Goal: Information Seeking & Learning: Learn about a topic

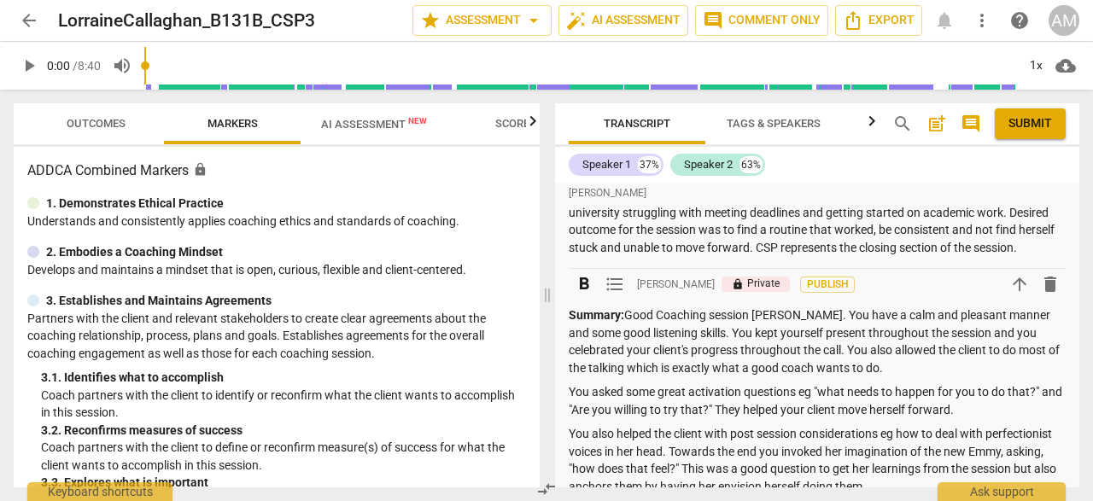
scroll to position [28, 0]
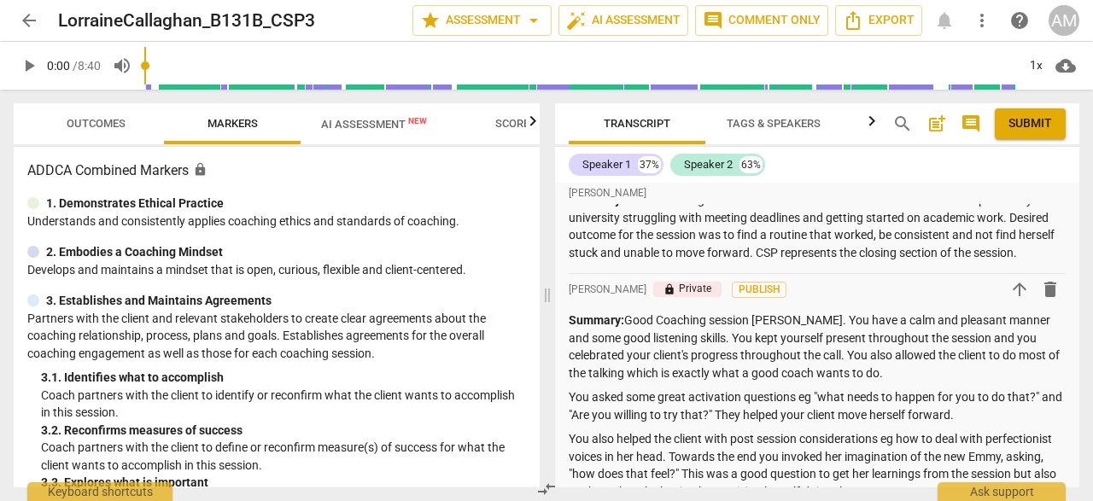
click at [39, 17] on span "arrow_back" at bounding box center [29, 20] width 31 height 20
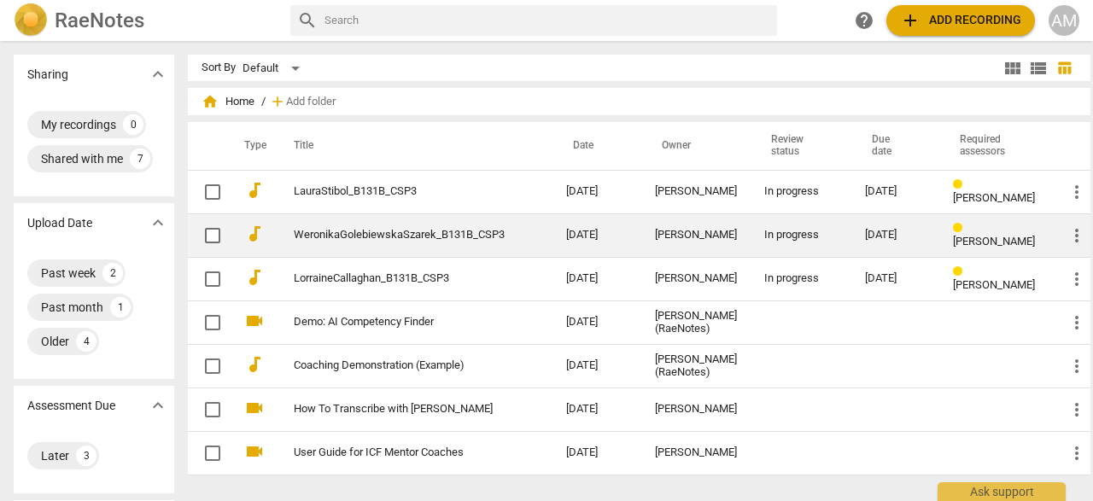
click at [369, 232] on link "WeronikaGolebiewskaSzarek_B131B_CSP3" at bounding box center [399, 235] width 211 height 13
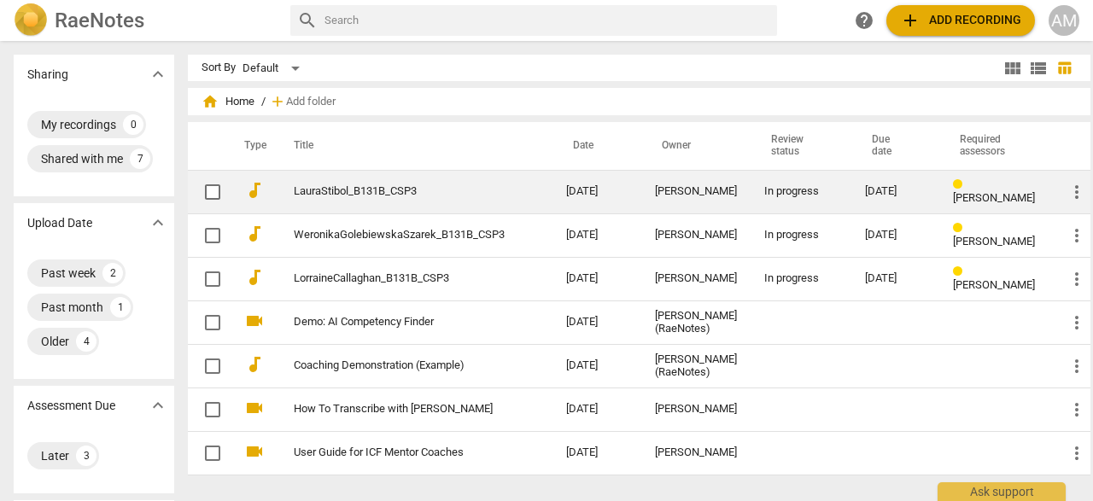
click at [352, 190] on link "LauraStibol_B131B_CSP3" at bounding box center [399, 191] width 211 height 13
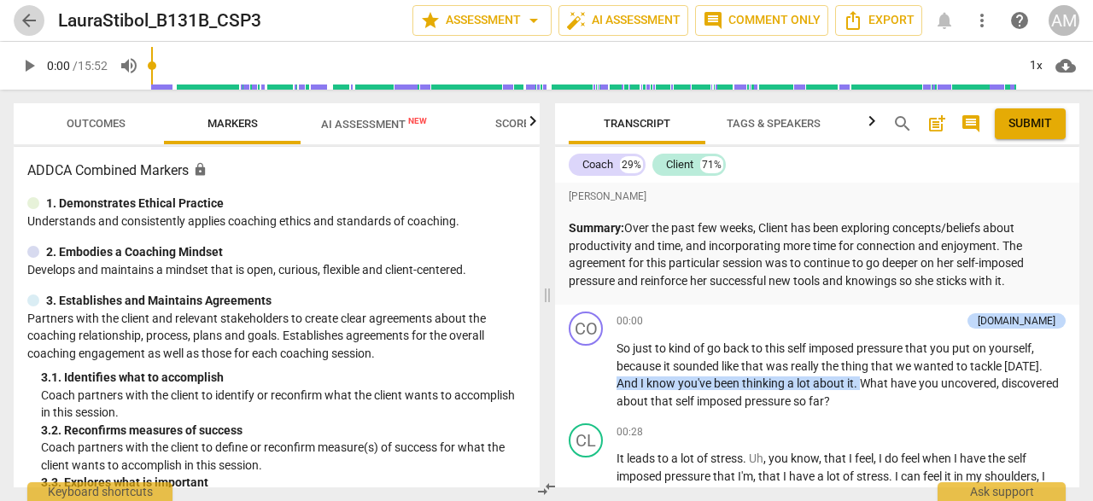
click at [22, 13] on span "arrow_back" at bounding box center [29, 20] width 20 height 20
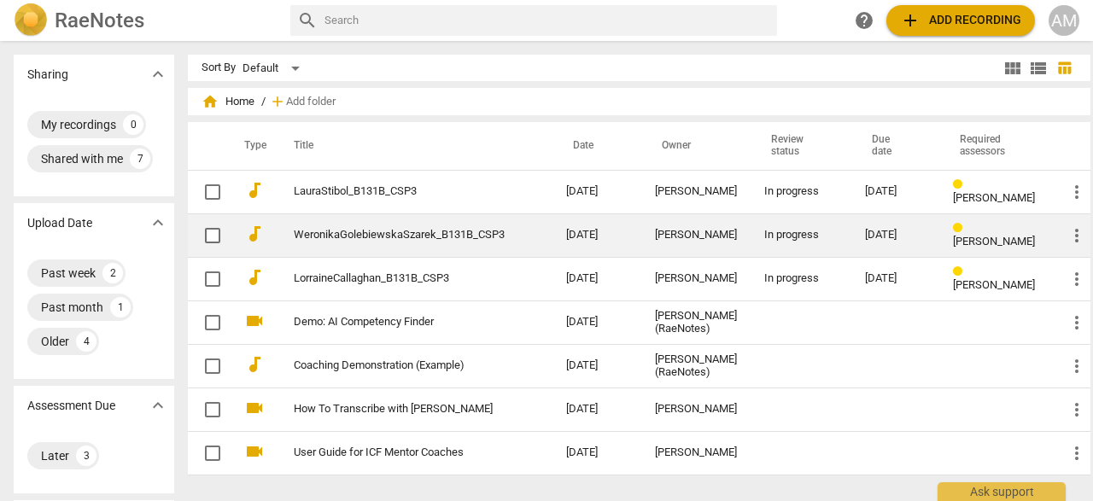
click at [360, 243] on td "WeronikaGolebiewskaSzarek_B131B_CSP3" at bounding box center [412, 236] width 279 height 44
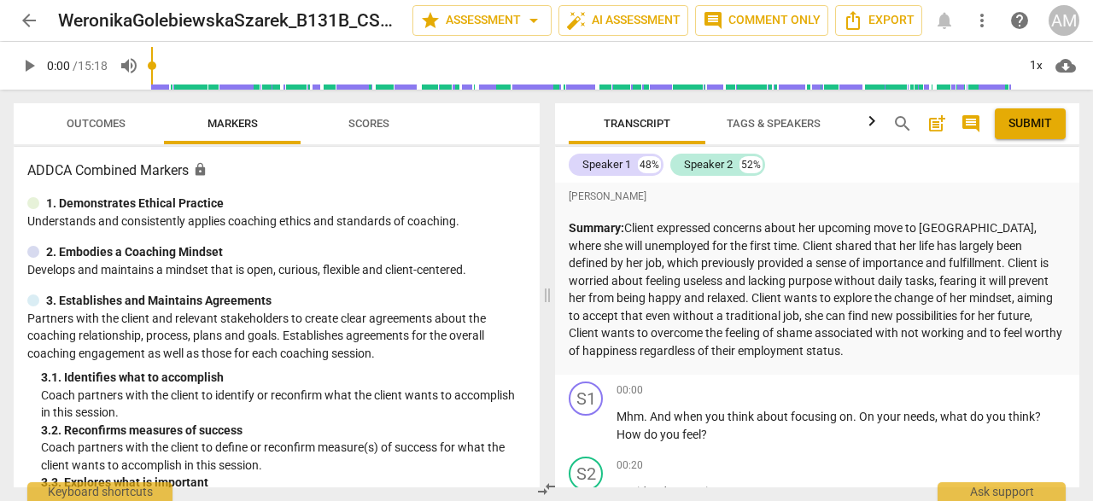
click at [791, 358] on p "Summary: Client expressed concerns about her upcoming move to [GEOGRAPHIC_DATA]…" at bounding box center [817, 289] width 497 height 140
click at [592, 425] on span "play_arrow" at bounding box center [586, 427] width 20 height 20
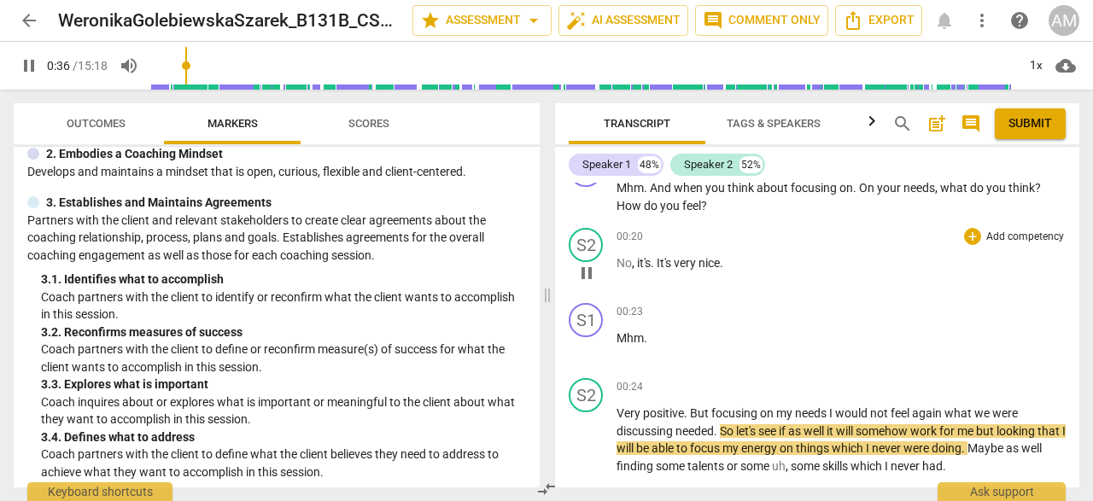
scroll to position [237, 0]
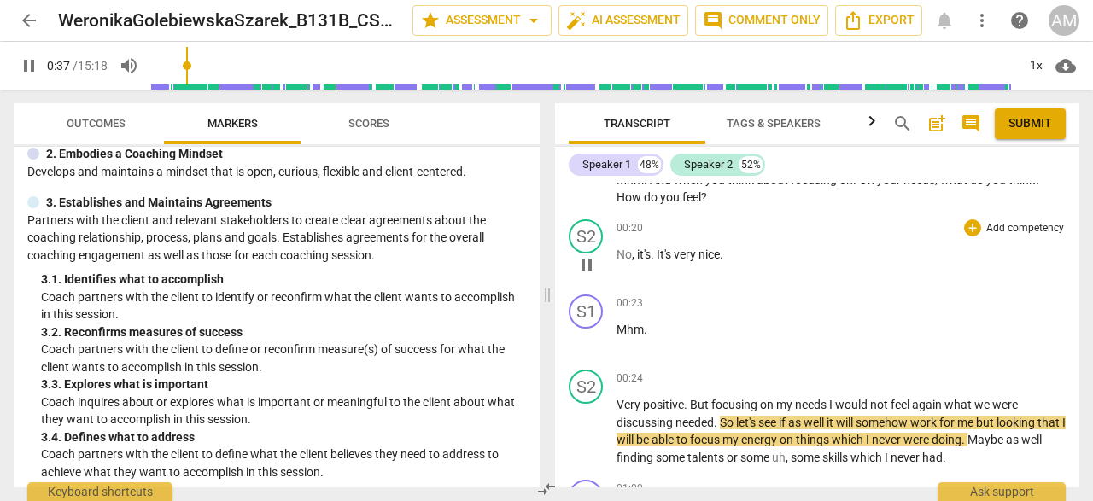
click at [746, 309] on div "00:23 + Add competency keyboard_arrow_right" at bounding box center [841, 303] width 449 height 17
click at [501, 232] on p "Partners with the client and relevant stakeholders to create clear agreements a…" at bounding box center [276, 238] width 499 height 53
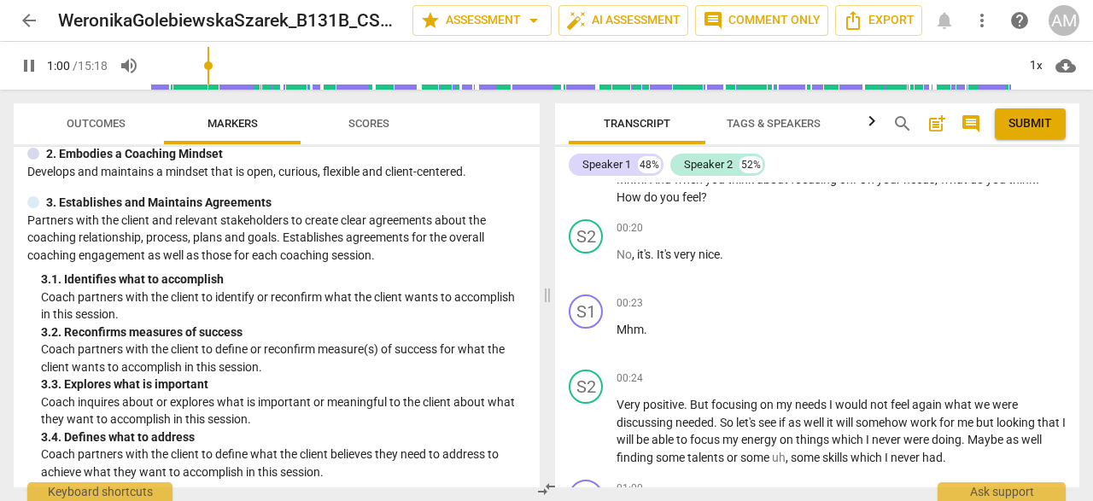
scroll to position [563, 0]
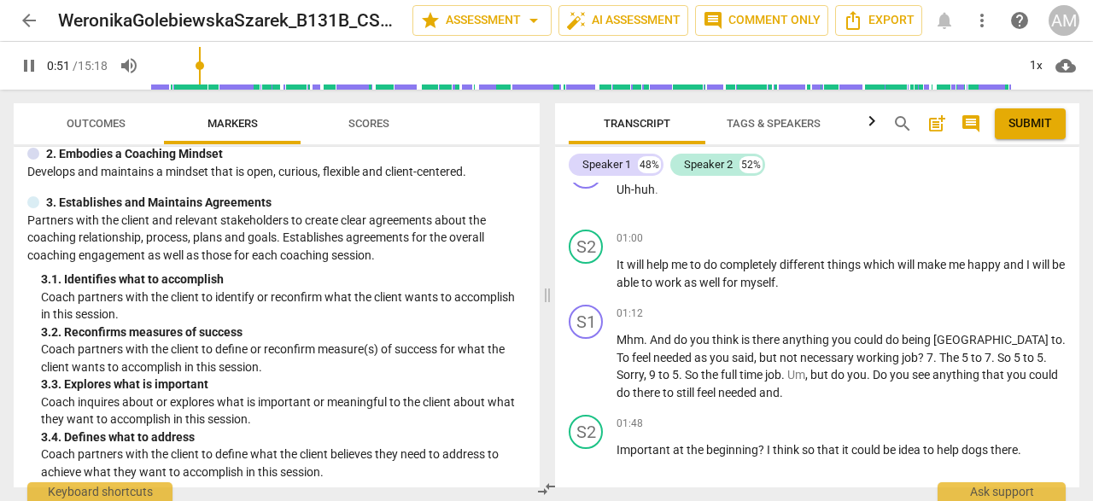
click at [202, 85] on input "range" at bounding box center [583, 65] width 865 height 55
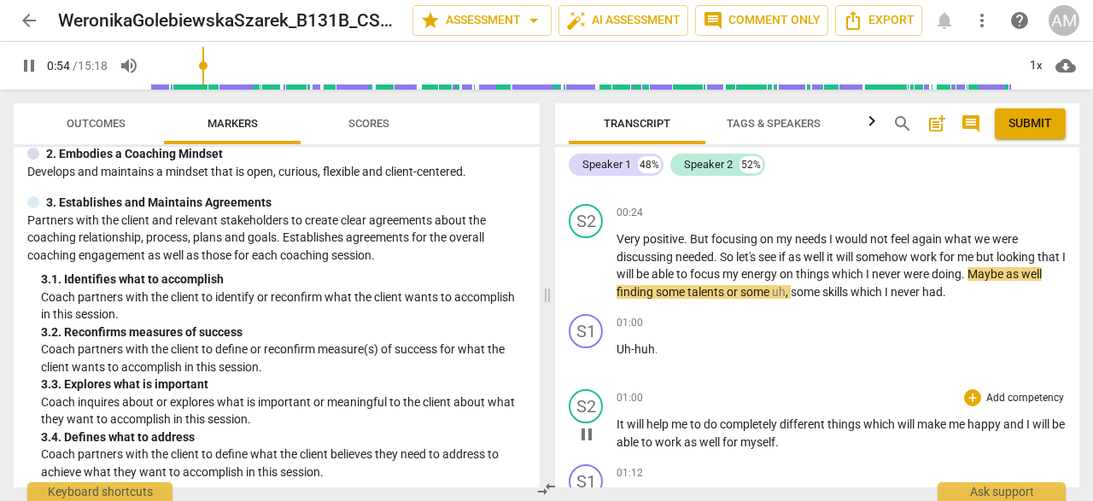
scroll to position [396, 0]
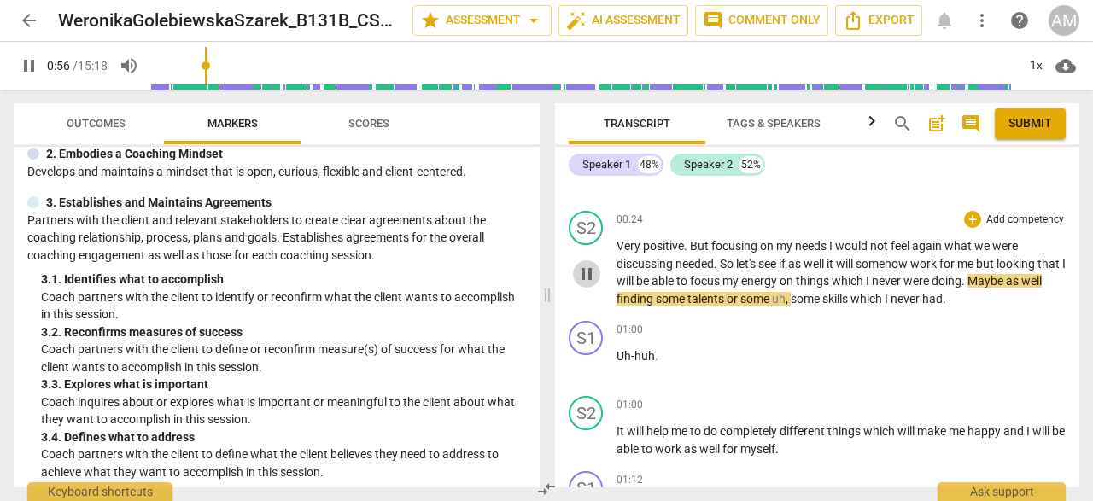
click at [587, 272] on span "pause" at bounding box center [586, 274] width 20 height 20
click at [590, 269] on span "play_arrow" at bounding box center [586, 274] width 20 height 20
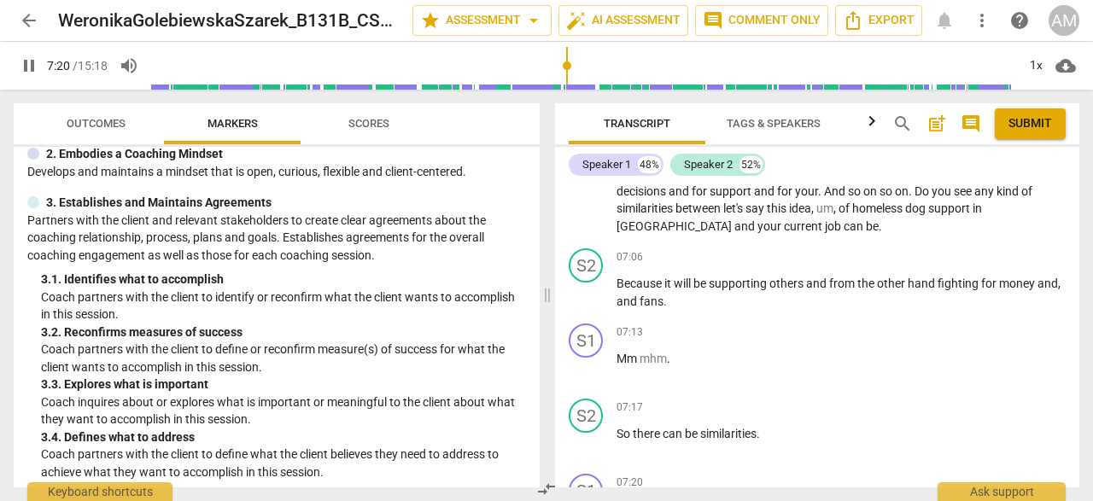
scroll to position [3178, 0]
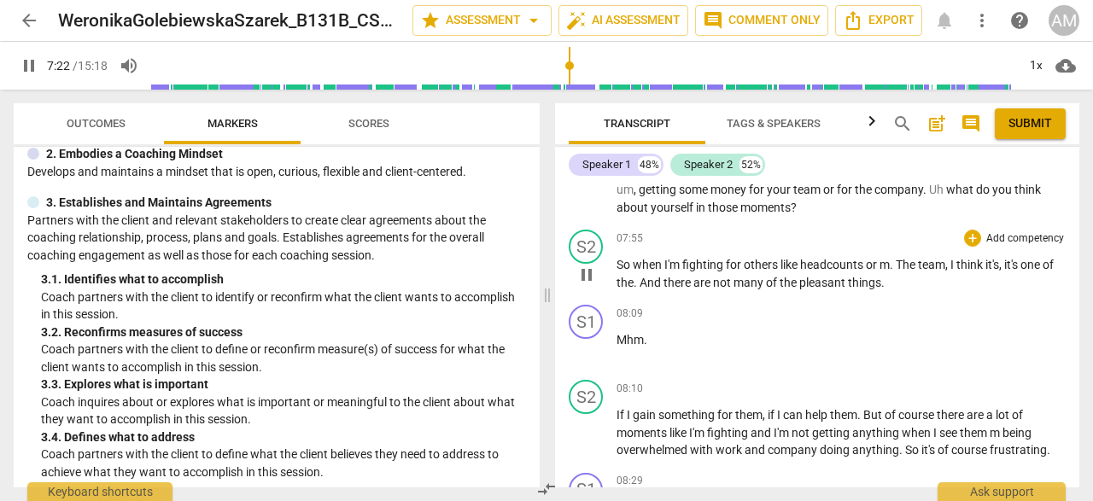
click at [585, 285] on span "pause" at bounding box center [586, 275] width 20 height 20
click at [585, 285] on span "play_arrow" at bounding box center [586, 275] width 20 height 20
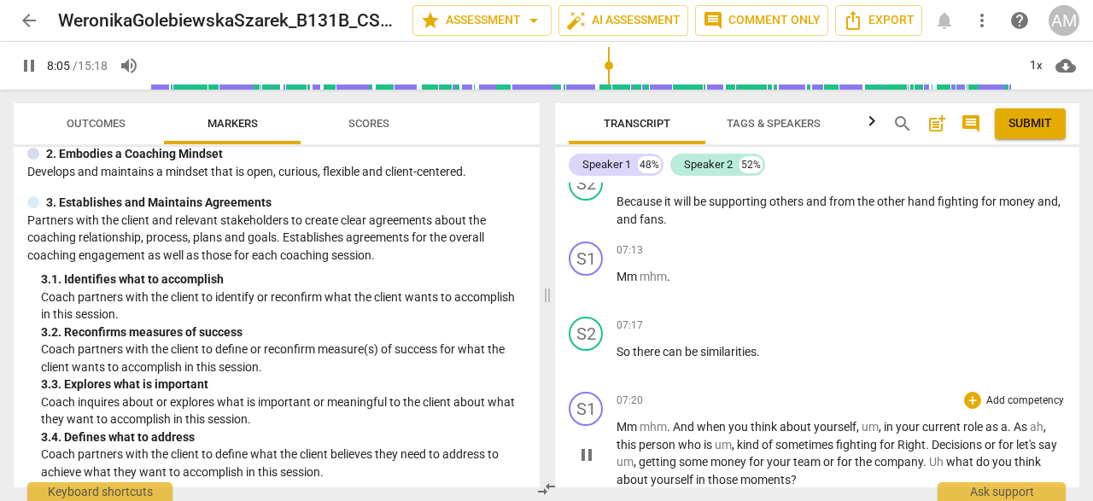
scroll to position [2901, 0]
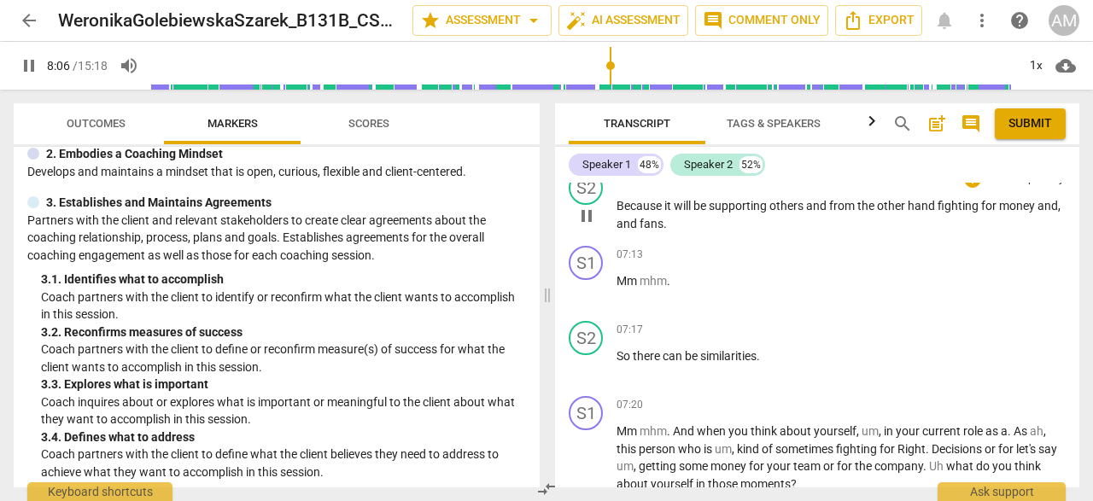
click at [590, 226] on span "pause" at bounding box center [586, 216] width 20 height 20
click at [591, 226] on span "play_arrow" at bounding box center [586, 216] width 20 height 20
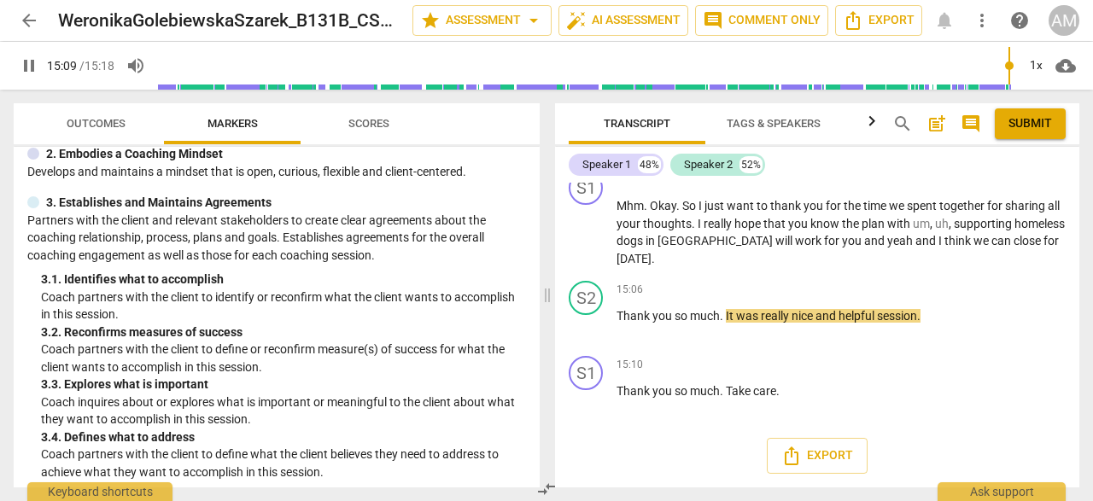
scroll to position [6881, 0]
type input "918"
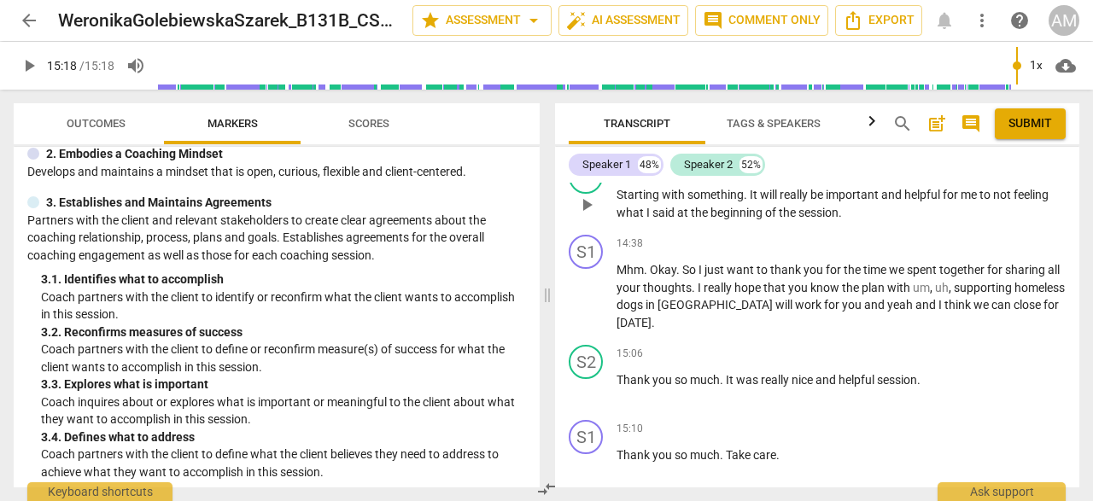
scroll to position [6779, 0]
